Goal: Task Accomplishment & Management: Use online tool/utility

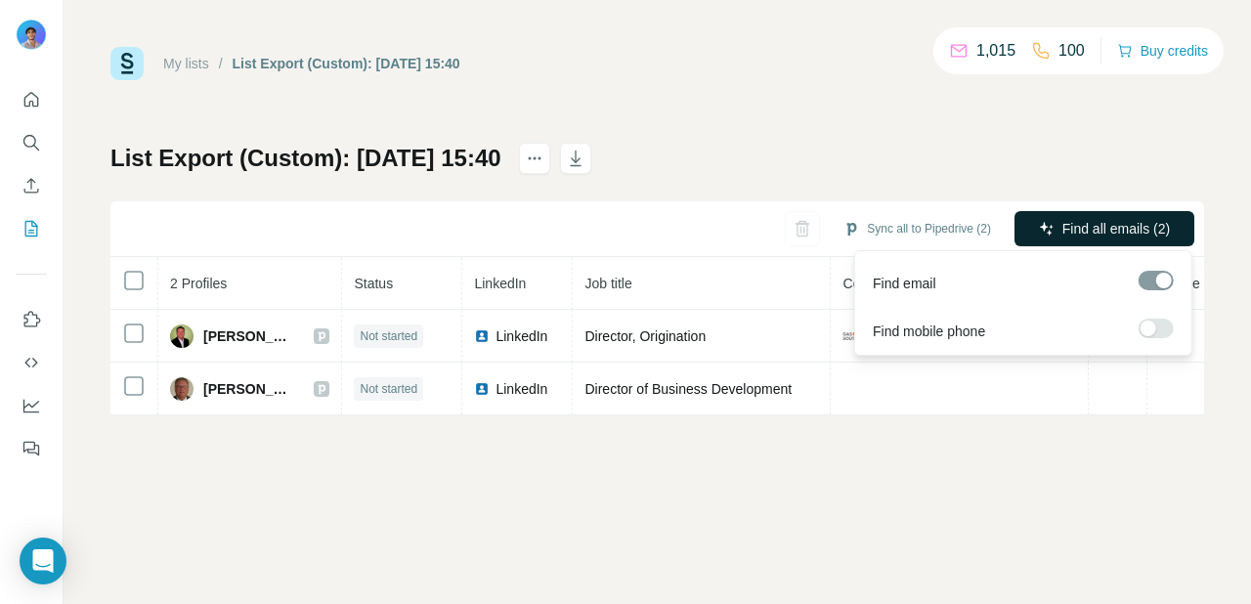
click at [1081, 234] on span "Find all emails (2)" at bounding box center [1115, 229] width 107 height 20
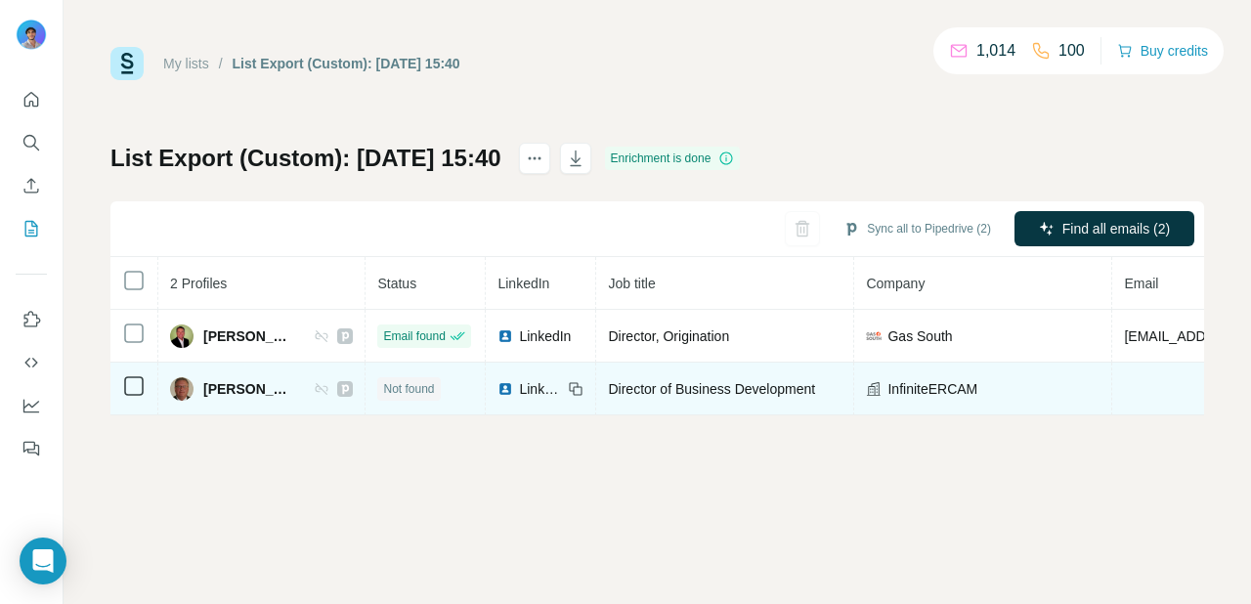
click at [890, 392] on span "InfiniteERCAM" at bounding box center [932, 389] width 90 height 20
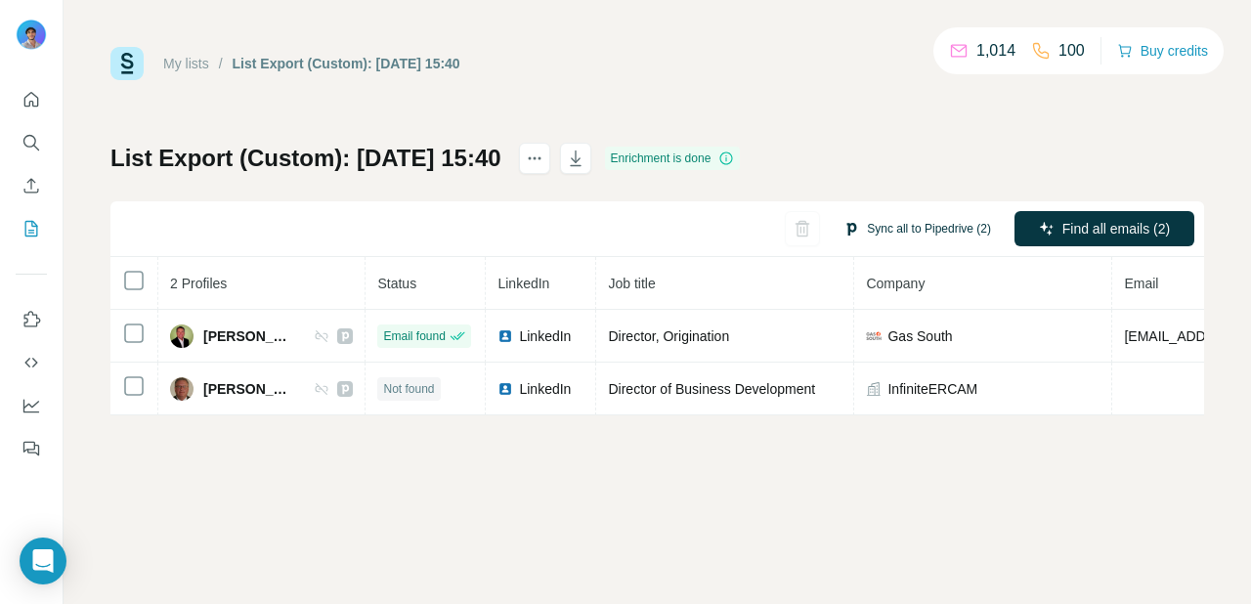
click at [932, 228] on button "Sync all to Pipedrive (2)" at bounding box center [917, 228] width 175 height 29
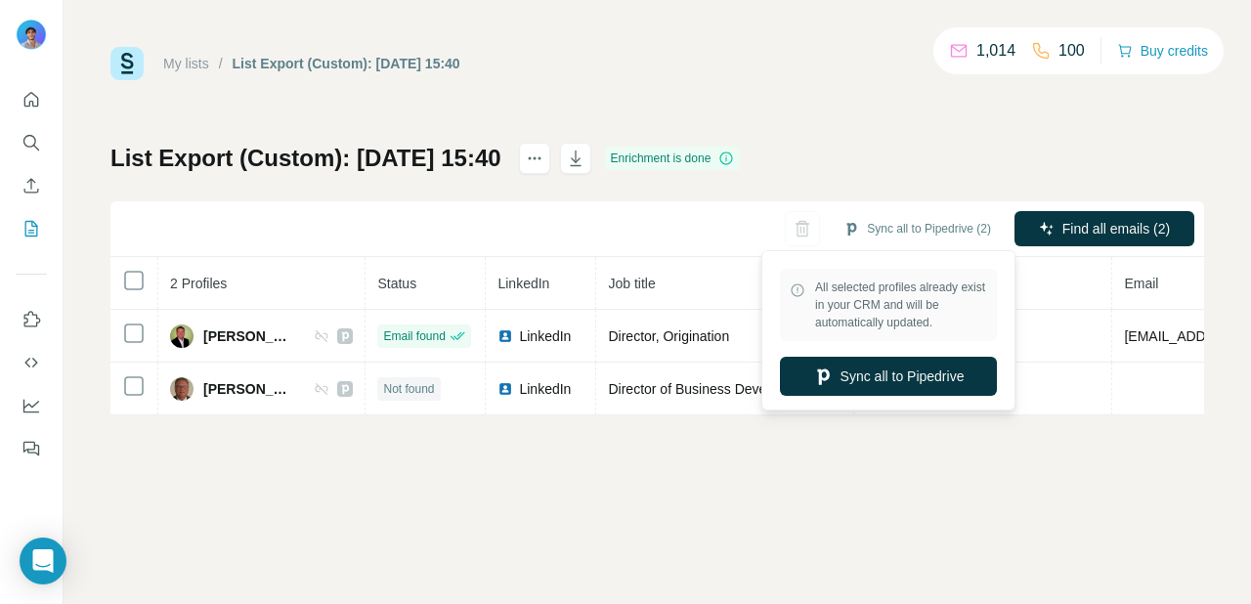
click at [871, 474] on div "My lists / List Export (Custom): 05/09/2025 15:40 1,014 100 Buy credits List Ex…" at bounding box center [657, 302] width 1187 height 604
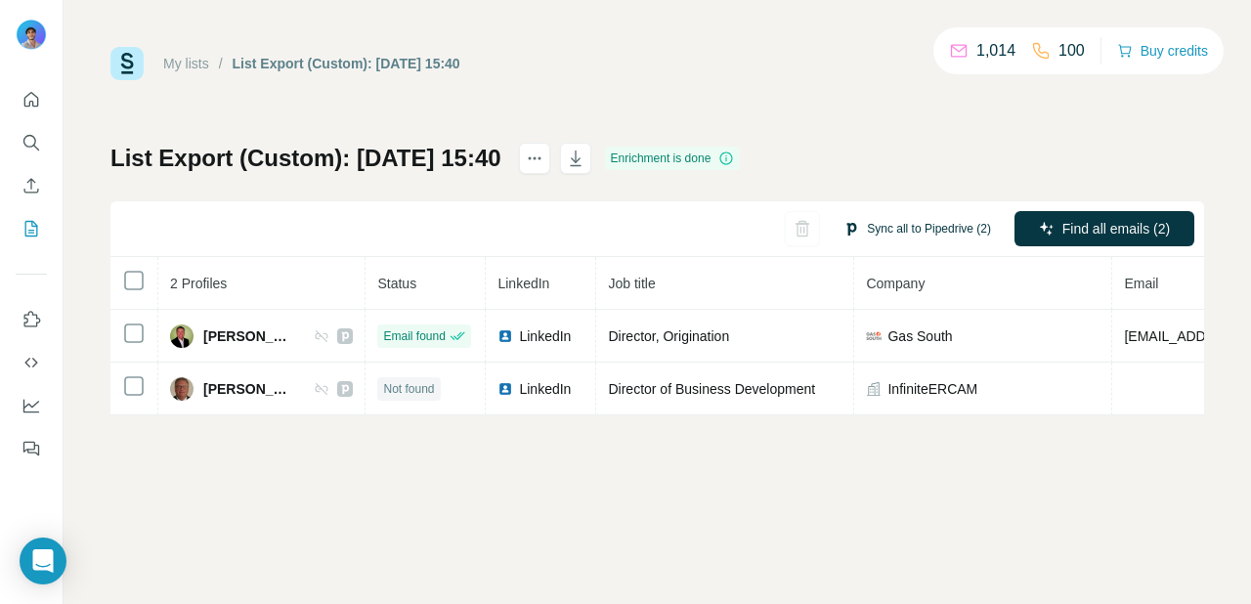
click at [937, 234] on button "Sync all to Pipedrive (2)" at bounding box center [917, 228] width 175 height 29
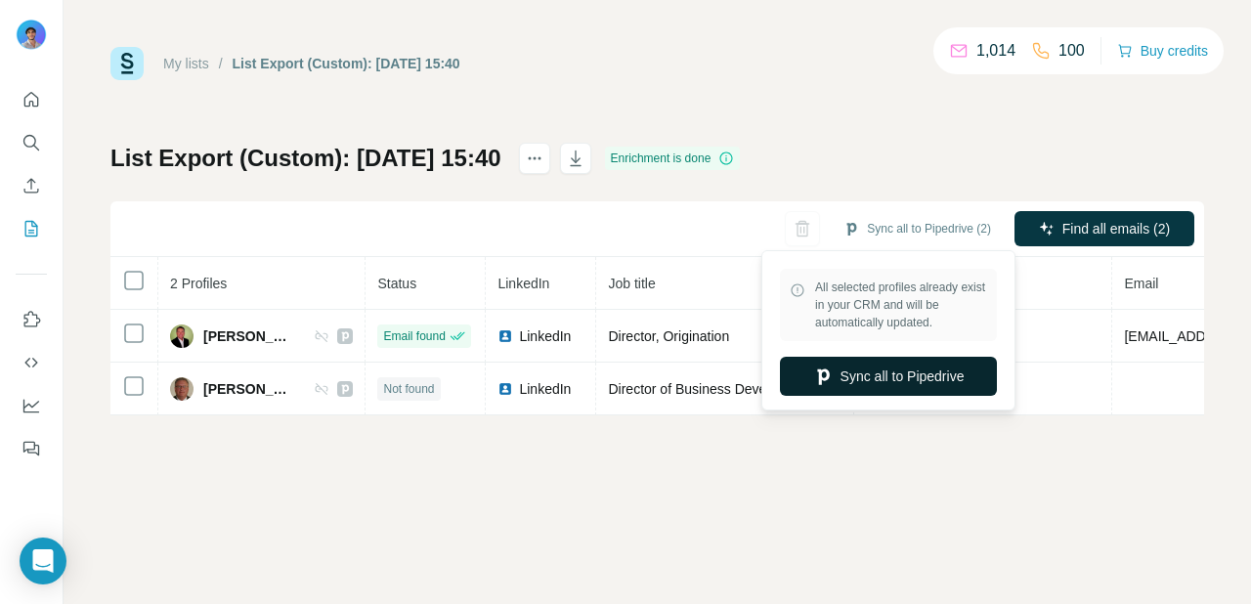
click at [910, 385] on button "Sync all to Pipedrive" at bounding box center [888, 376] width 217 height 39
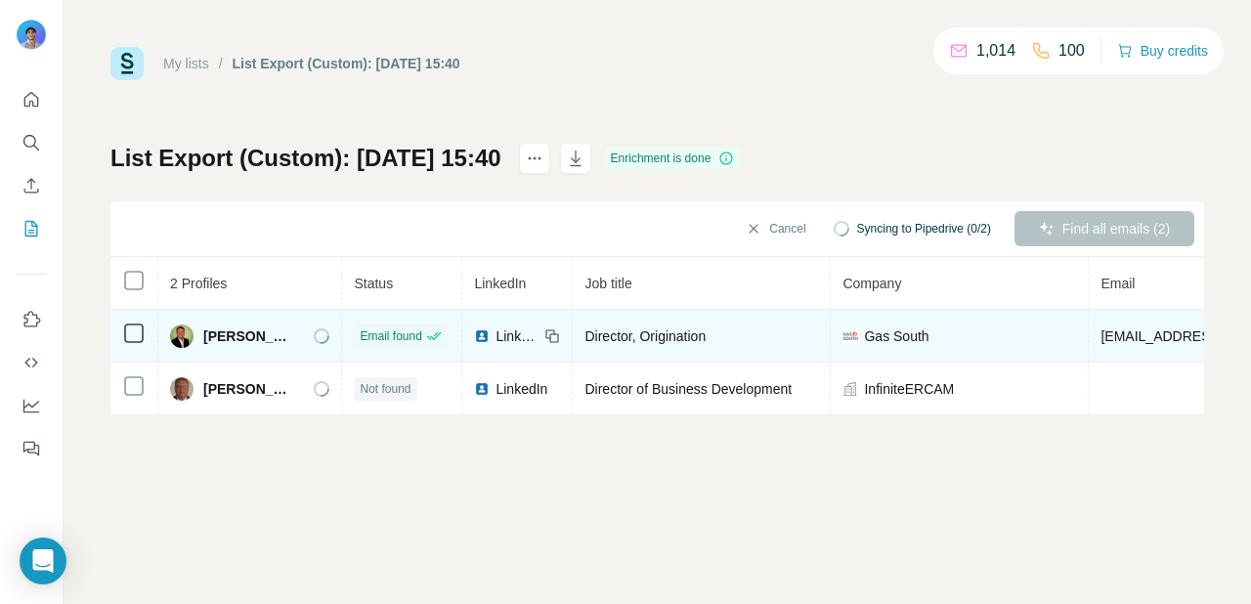
click at [203, 332] on span "Bill Wagner" at bounding box center [248, 336] width 91 height 20
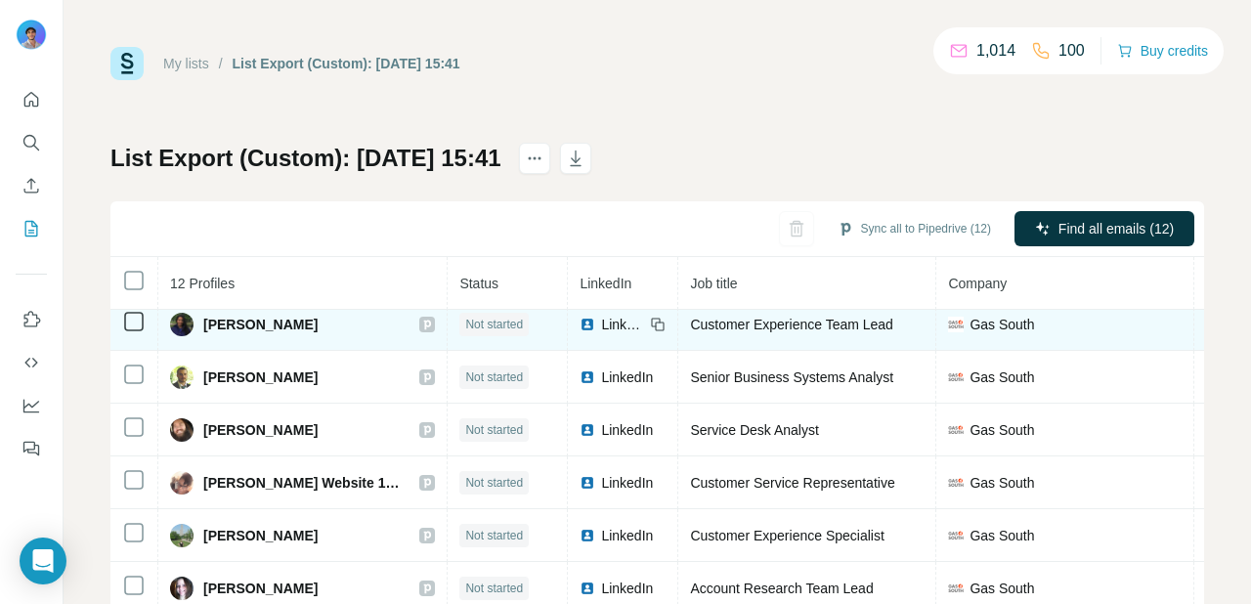
scroll to position [75, 0]
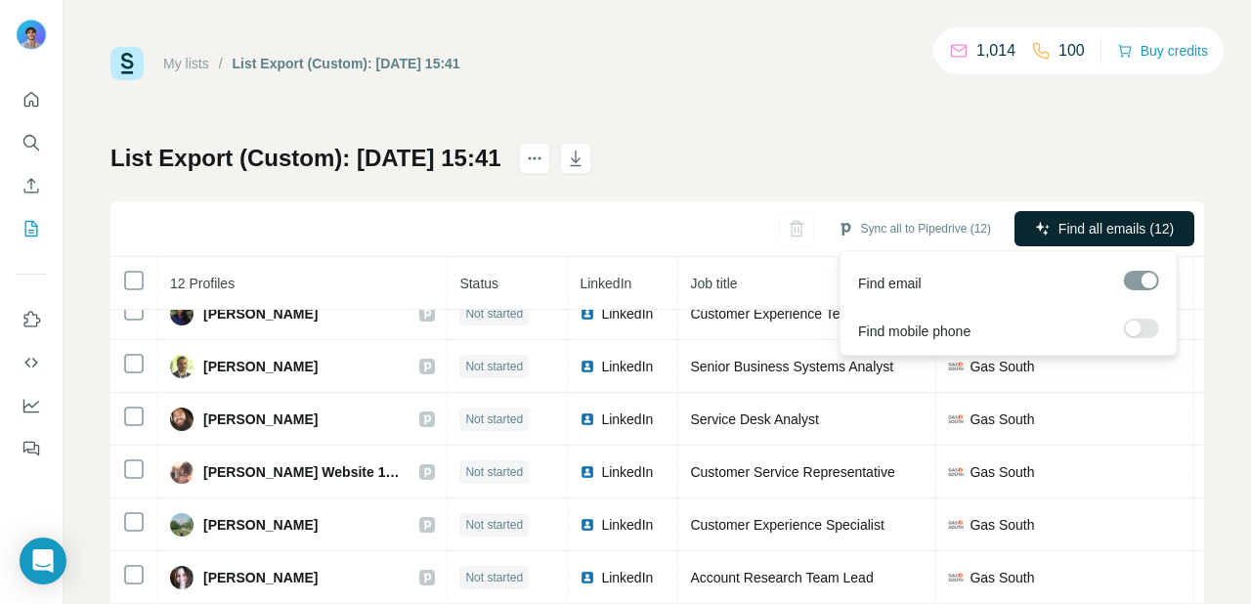
click at [1062, 224] on span "Find all emails (12)" at bounding box center [1115, 229] width 115 height 20
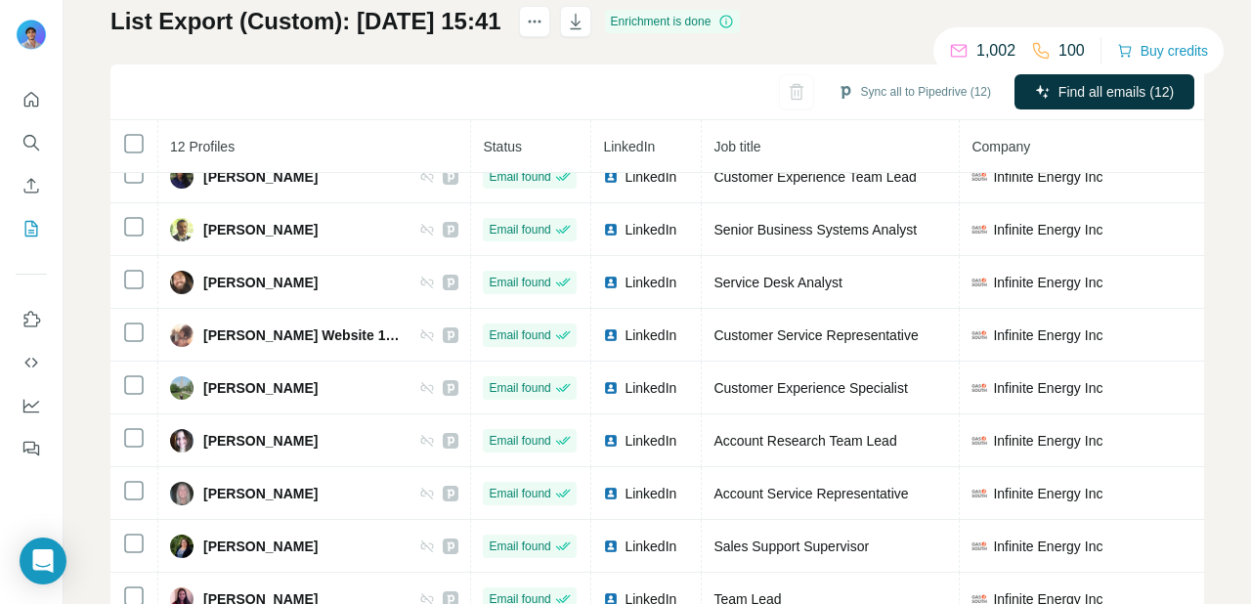
scroll to position [148, 0]
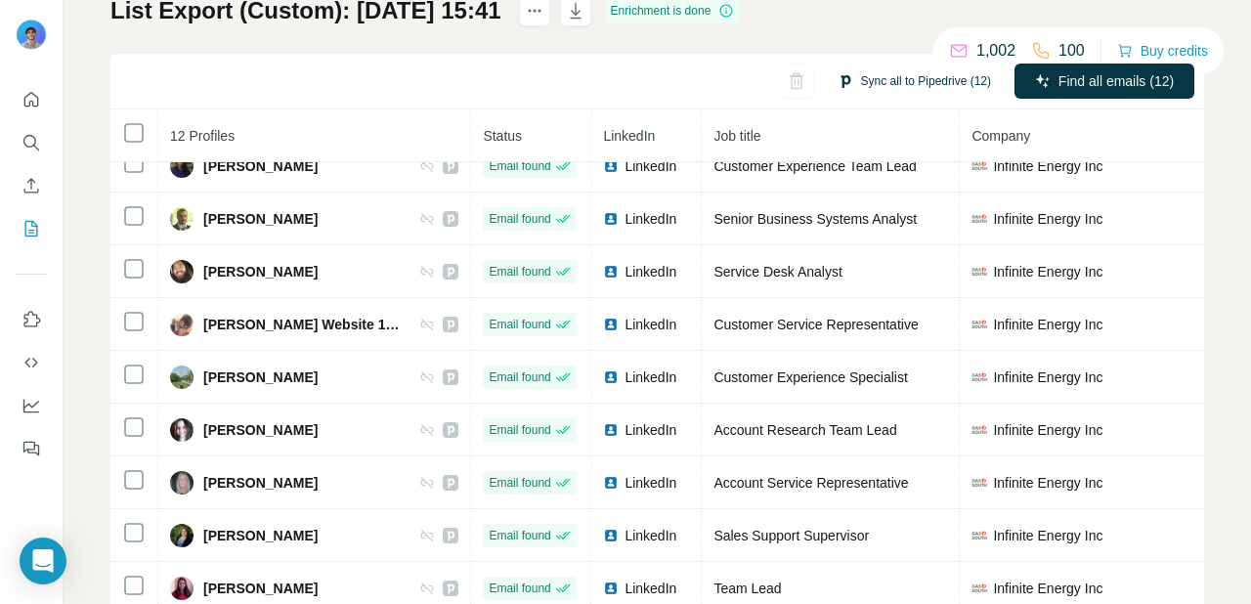
click at [891, 74] on button "Sync all to Pipedrive (12)" at bounding box center [914, 80] width 181 height 29
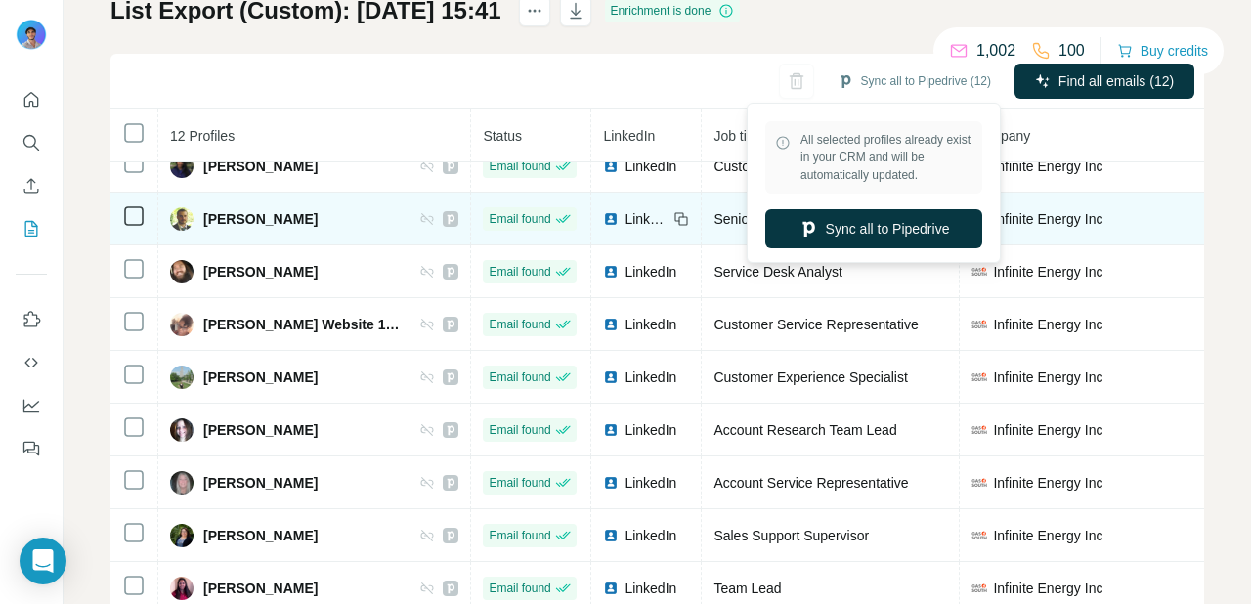
click at [888, 230] on button "Sync all to Pipedrive" at bounding box center [873, 228] width 217 height 39
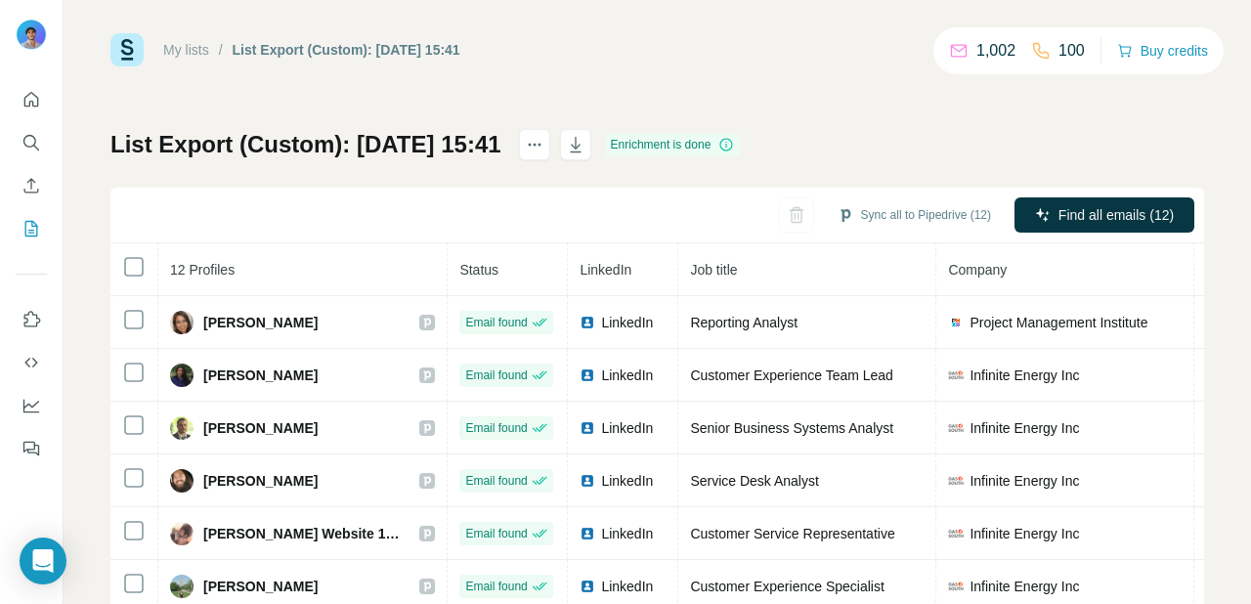
scroll to position [0, 0]
